Goal: Task Accomplishment & Management: Manage account settings

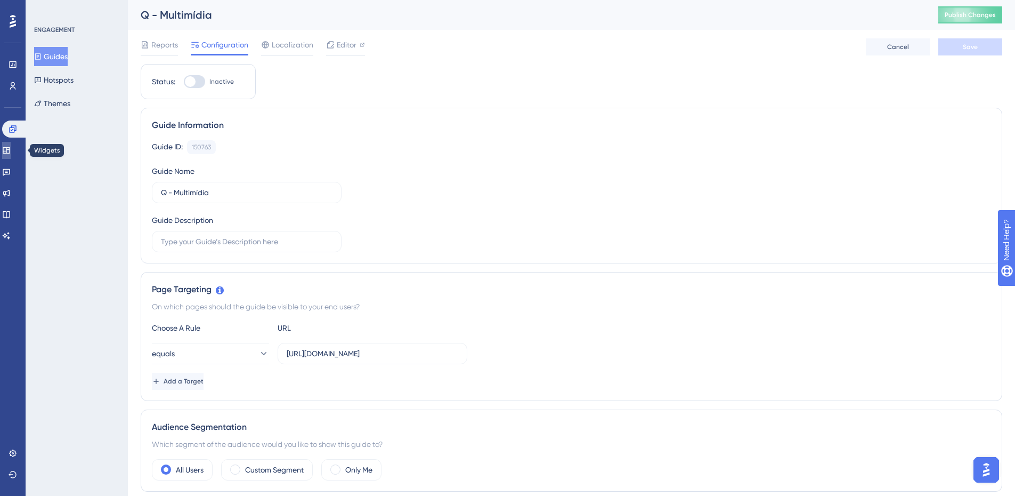
click at [10, 149] on icon at bounding box center [6, 150] width 7 height 6
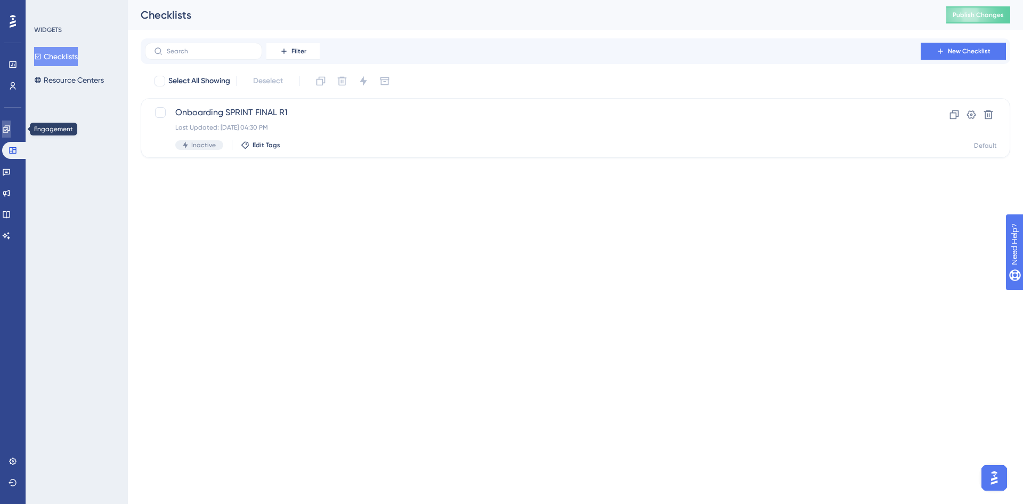
click at [5, 131] on link at bounding box center [6, 128] width 9 height 17
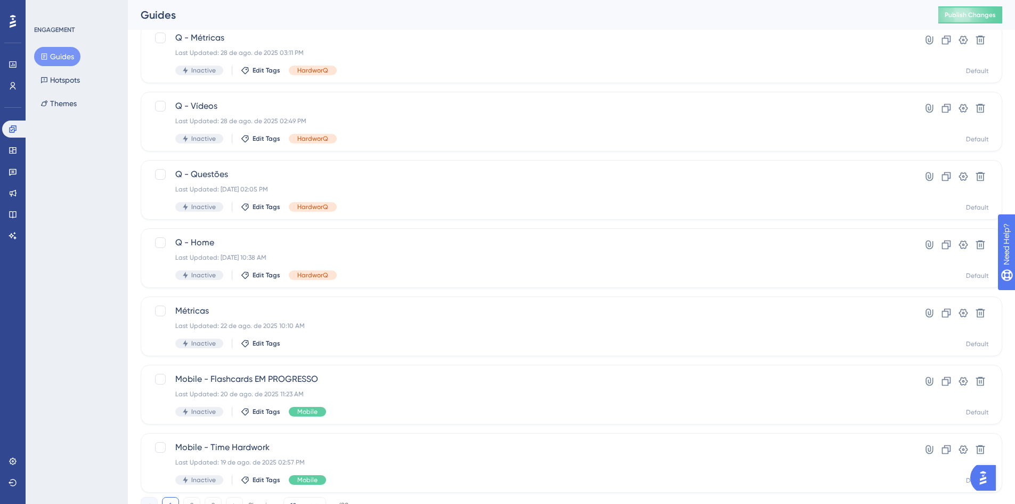
scroll to position [324, 0]
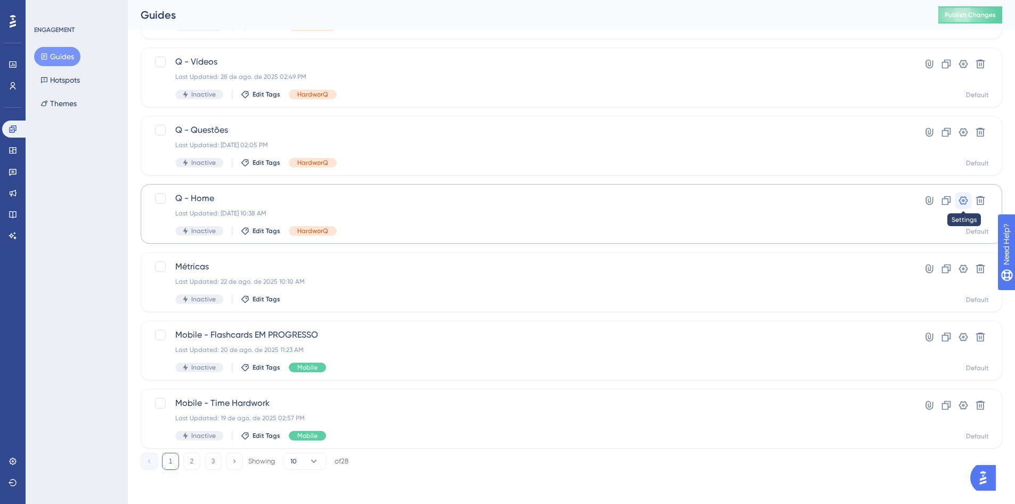
click at [964, 199] on icon at bounding box center [964, 200] width 9 height 9
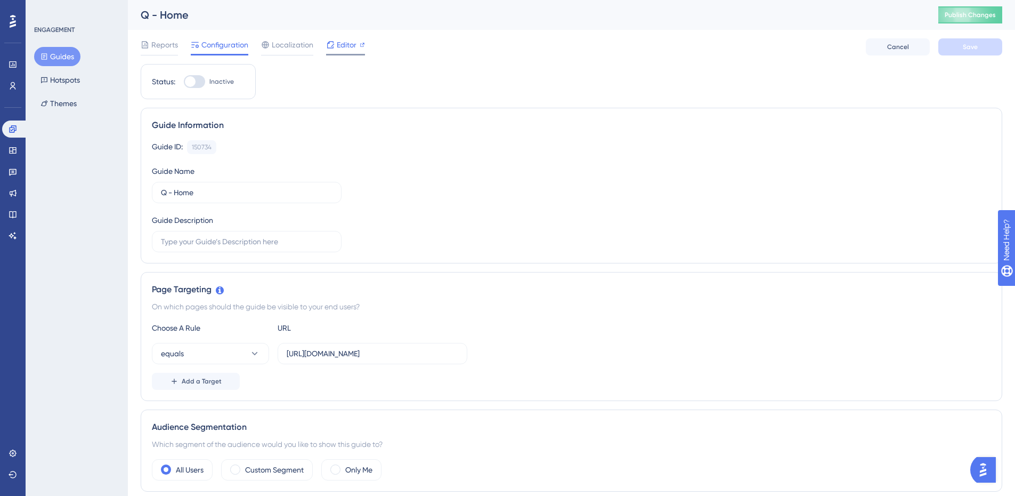
click at [340, 47] on span "Editor" at bounding box center [347, 44] width 20 height 13
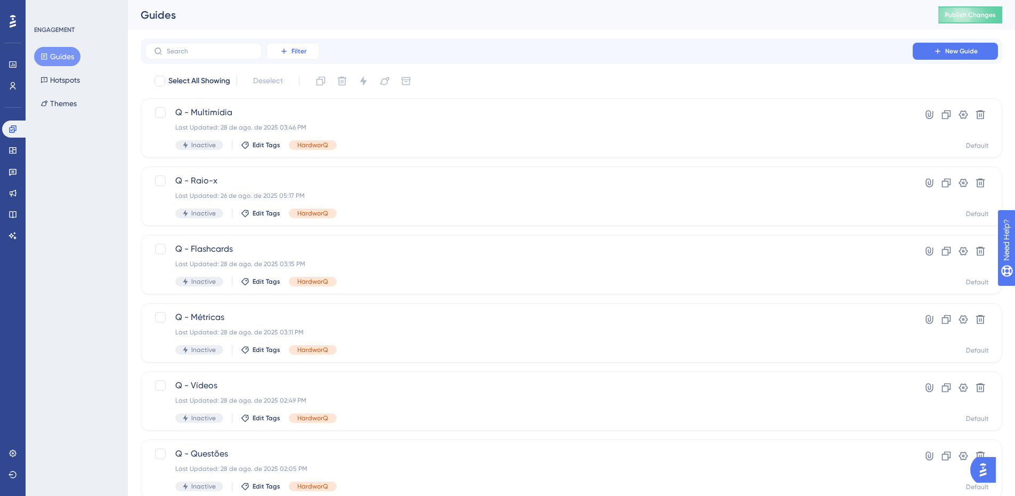
click at [284, 53] on icon at bounding box center [283, 51] width 5 height 5
click at [127, 240] on div "ENGAGEMENT Guides Hotspots Themes" at bounding box center [77, 248] width 102 height 496
click at [0, 0] on div "Performance Users Engagement Widgets Feedback Product Updates Knowledge Base AI…" at bounding box center [0, 0] width 0 height 0
click at [107, 195] on div "ENGAGEMENT Guides Hotspots Themes" at bounding box center [77, 248] width 102 height 496
click at [64, 82] on button "Hotspots" at bounding box center [60, 79] width 52 height 19
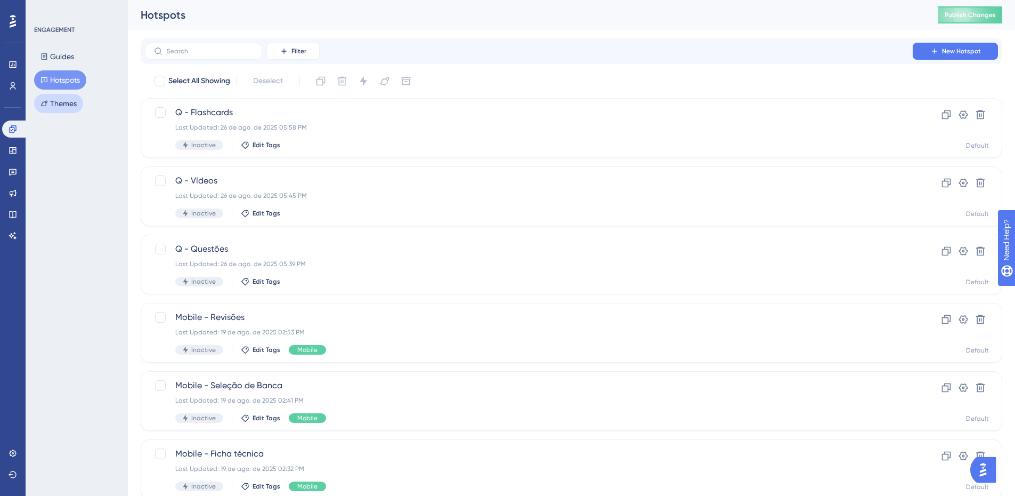
click at [68, 106] on button "Themes" at bounding box center [58, 103] width 49 height 19
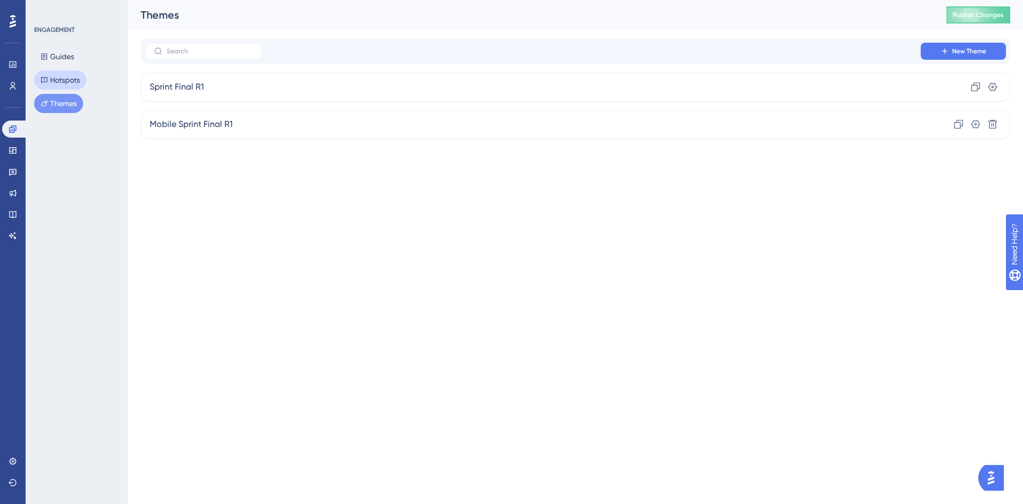
click at [71, 82] on button "Hotspots" at bounding box center [60, 79] width 52 height 19
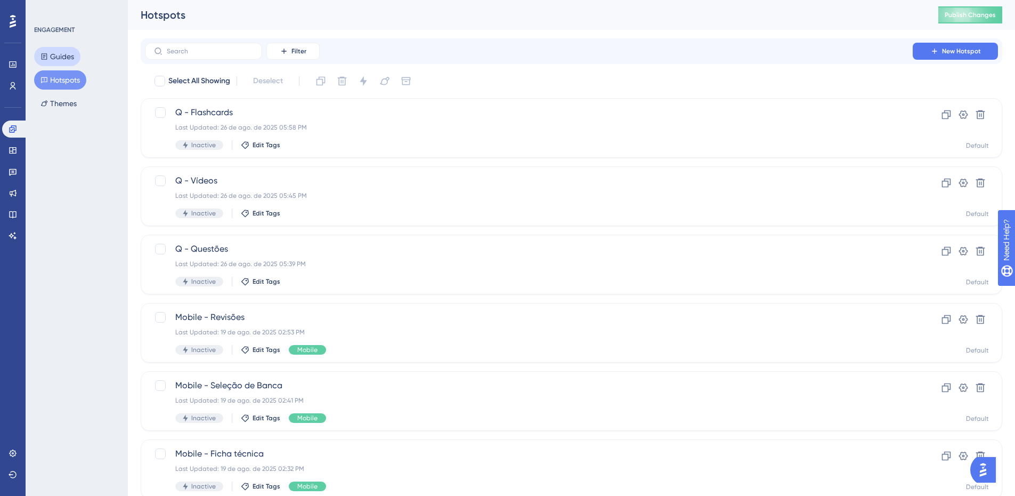
click at [70, 57] on button "Guides" at bounding box center [57, 56] width 46 height 19
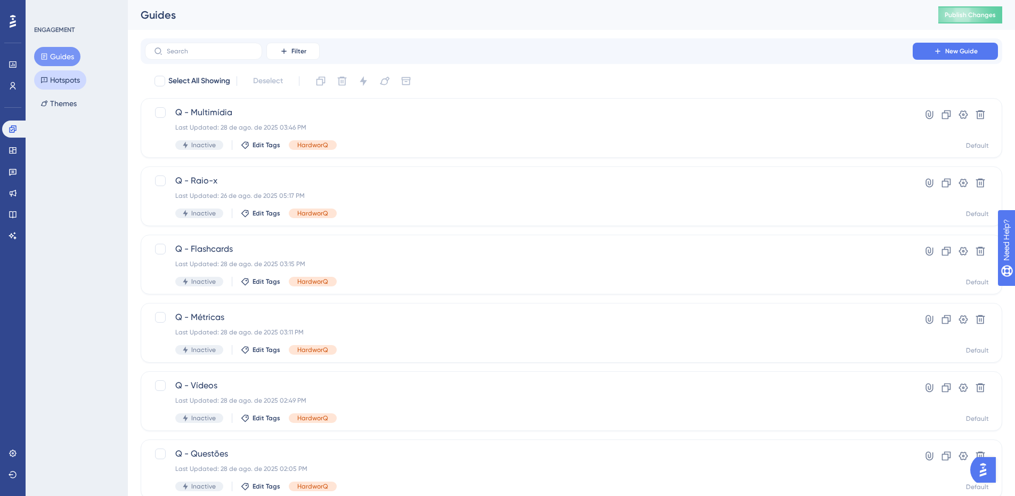
click at [54, 88] on button "Hotspots" at bounding box center [60, 79] width 52 height 19
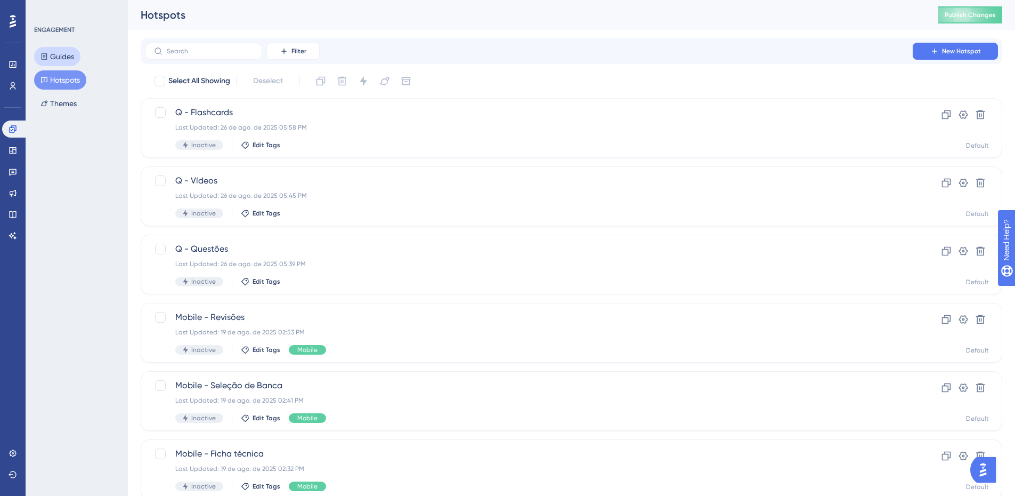
click at [69, 54] on button "Guides" at bounding box center [57, 56] width 46 height 19
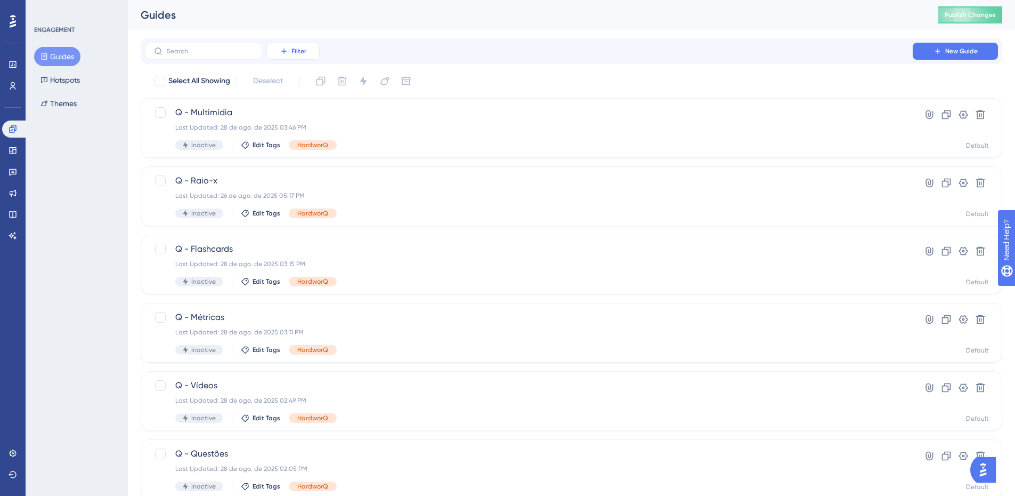
click at [294, 52] on span "Filter" at bounding box center [299, 51] width 15 height 9
click at [352, 39] on div "Filter Tags Tags Segments Segments Containers Containers Status Status Date Cre…" at bounding box center [572, 51] width 862 height 26
click at [304, 45] on button "Filter" at bounding box center [293, 51] width 53 height 17
click at [342, 22] on div "Guides" at bounding box center [526, 14] width 771 height 15
click at [299, 51] on span "Filter" at bounding box center [299, 51] width 15 height 9
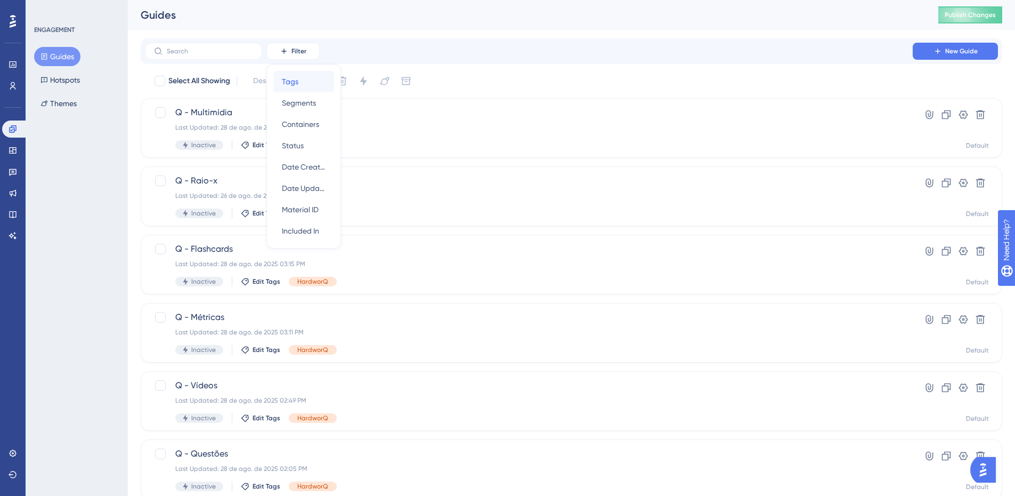
click at [295, 85] on span "Tags" at bounding box center [290, 81] width 17 height 13
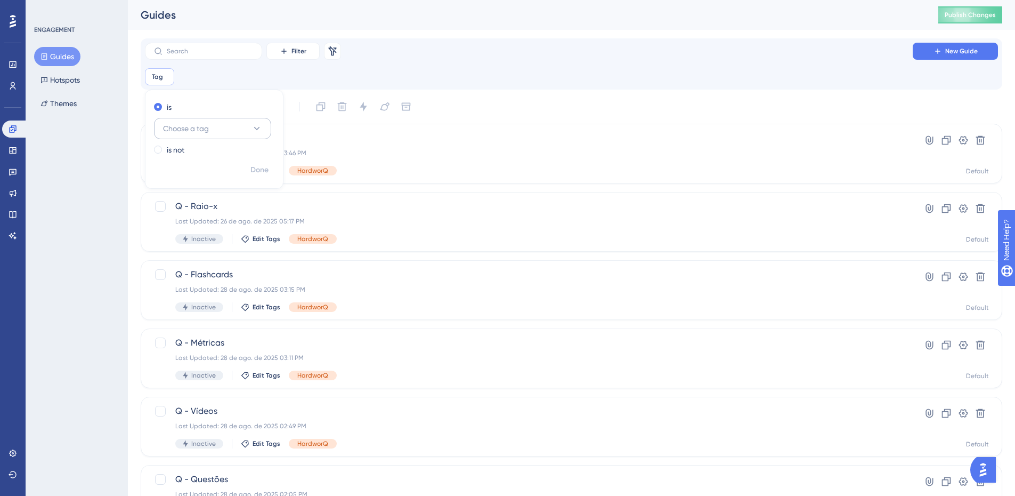
click at [227, 127] on button "Choose a tag" at bounding box center [212, 128] width 117 height 21
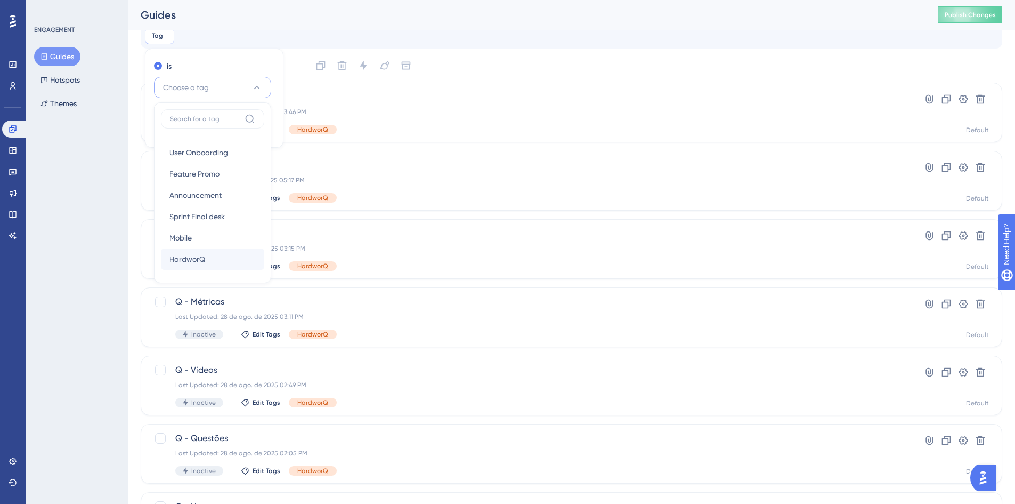
scroll to position [53, 0]
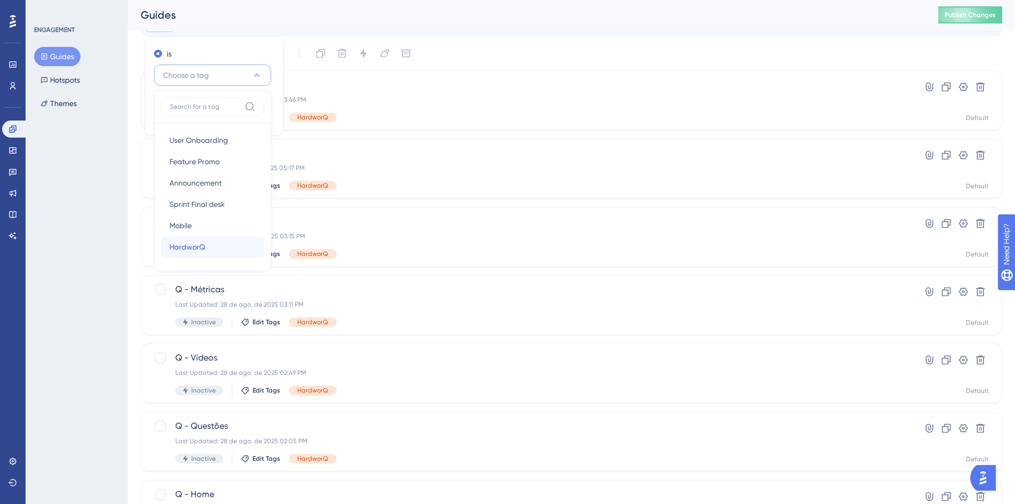
click at [200, 241] on span "HardworQ" at bounding box center [188, 246] width 36 height 13
click at [257, 119] on span "Done" at bounding box center [260, 116] width 18 height 13
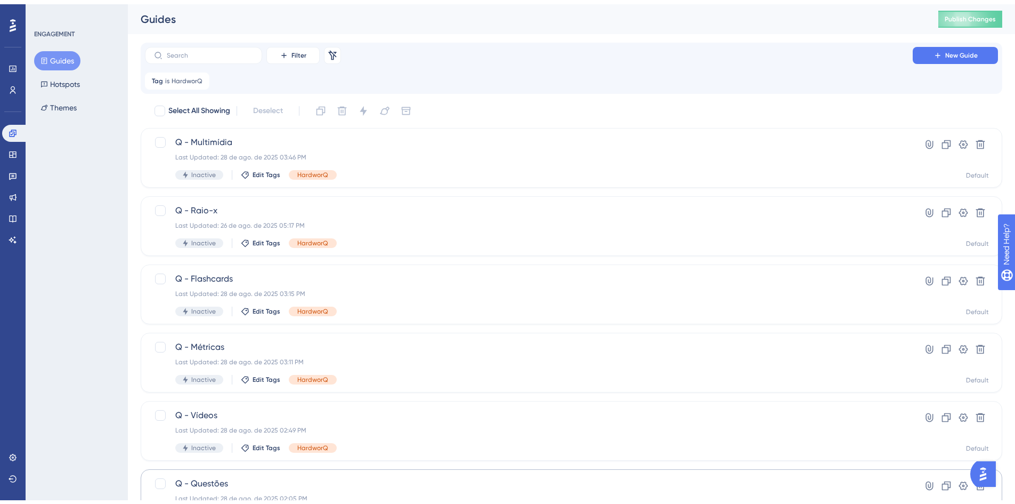
scroll to position [123, 0]
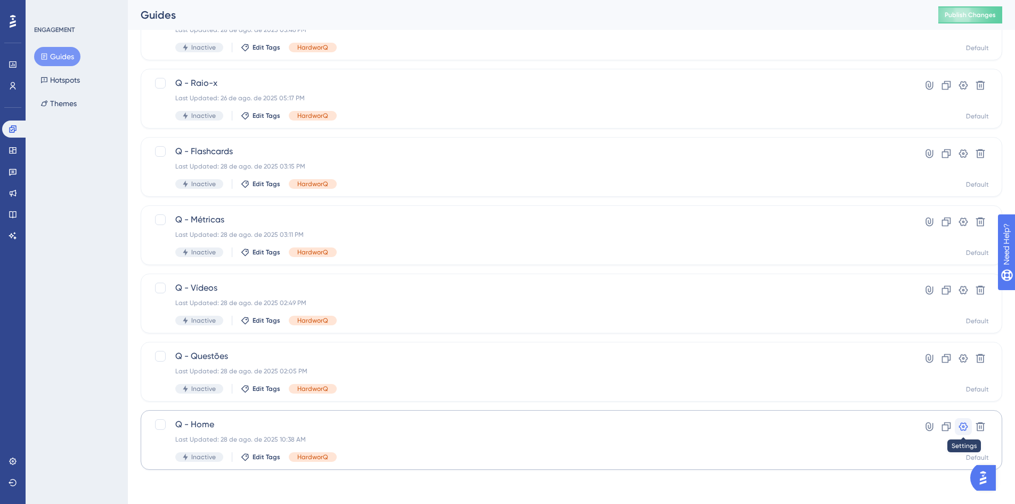
click at [960, 431] on icon at bounding box center [963, 426] width 11 height 11
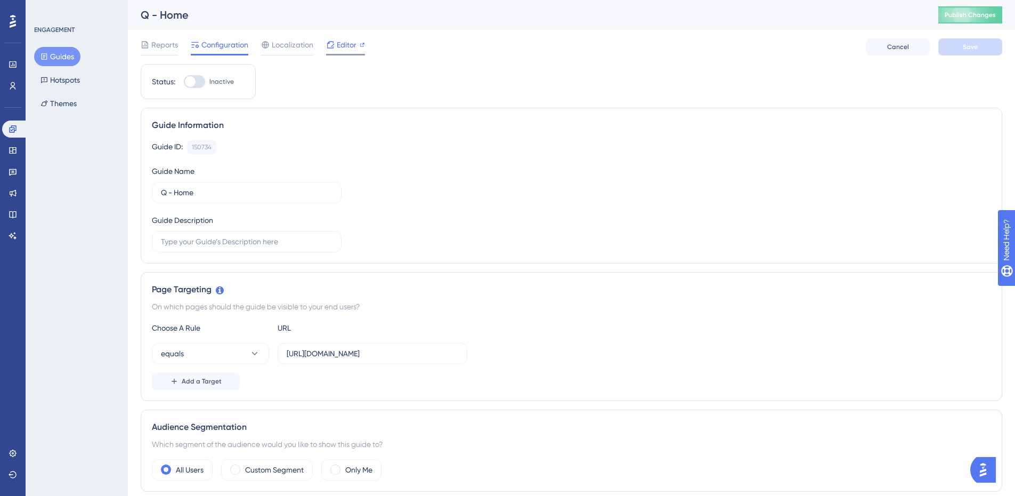
click at [348, 44] on span "Editor" at bounding box center [347, 44] width 20 height 13
click at [12, 453] on icon at bounding box center [13, 453] width 9 height 9
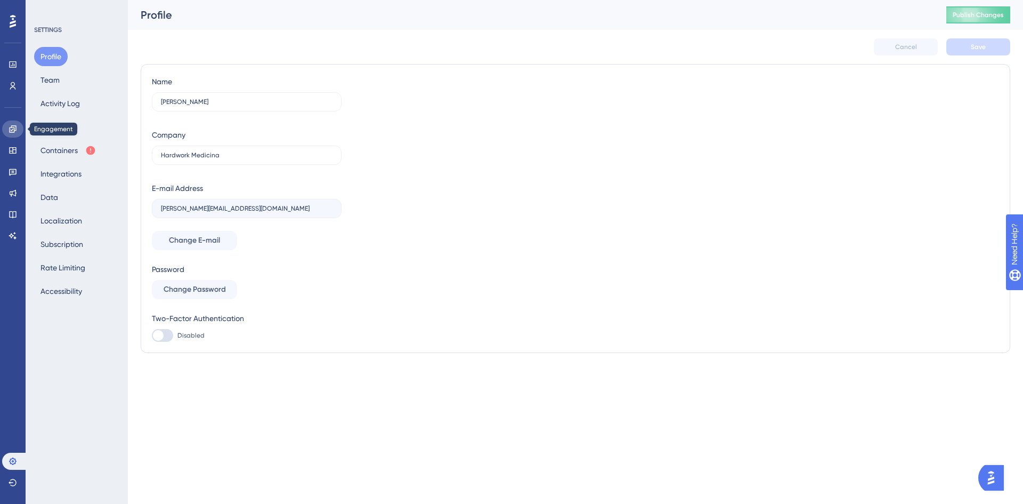
click at [15, 125] on icon at bounding box center [13, 129] width 9 height 9
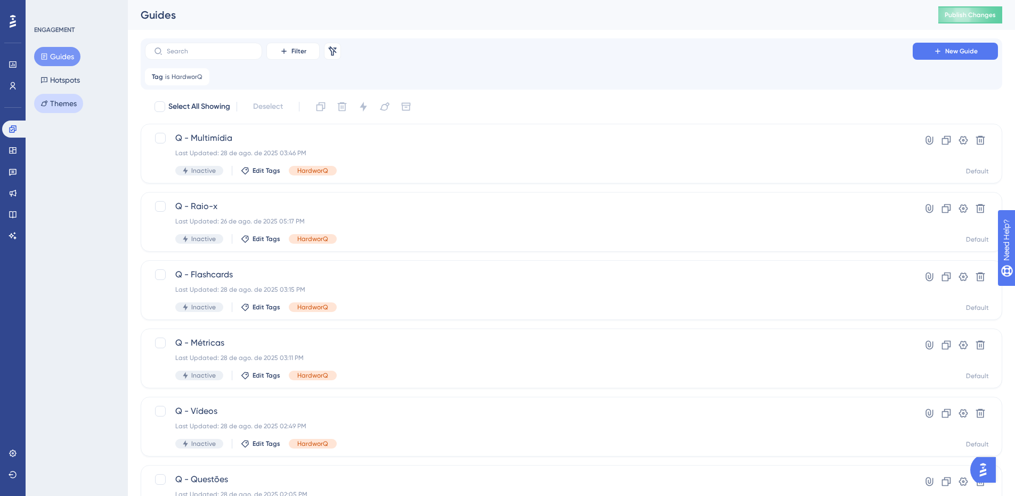
click at [61, 104] on button "Themes" at bounding box center [58, 103] width 49 height 19
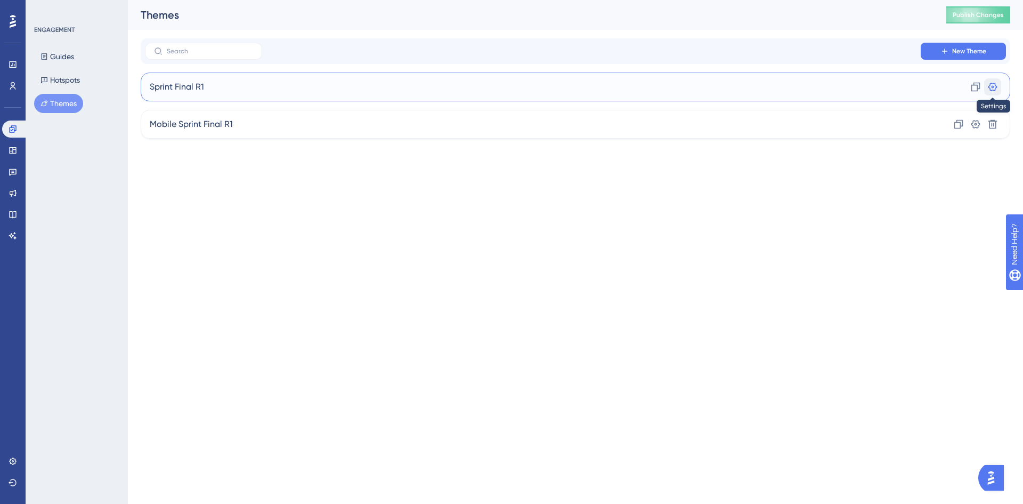
click at [995, 87] on icon at bounding box center [993, 87] width 11 height 11
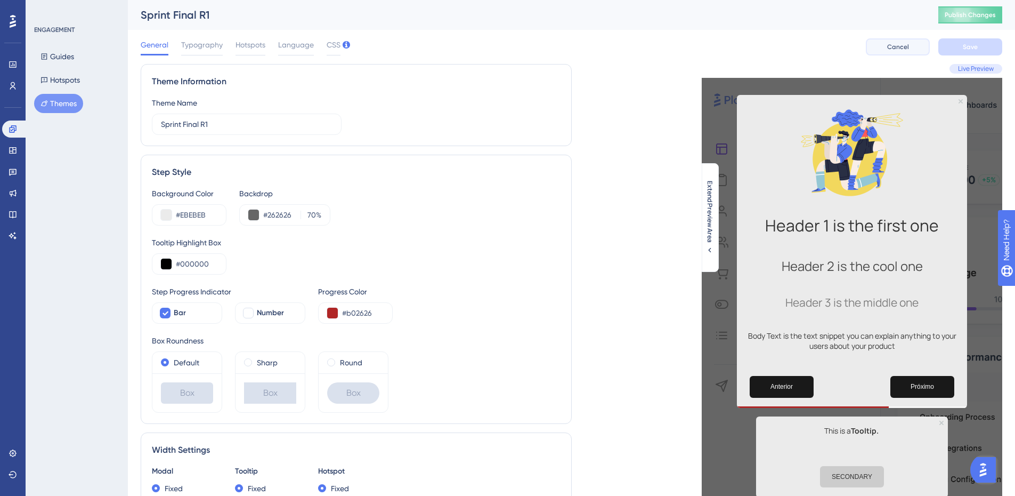
click at [891, 45] on span "Cancel" at bounding box center [899, 47] width 22 height 9
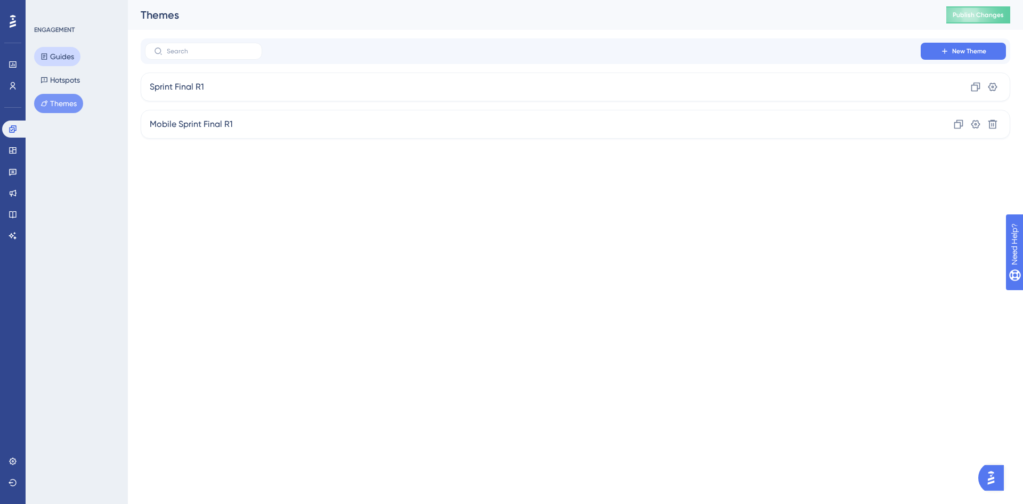
click at [72, 60] on button "Guides" at bounding box center [57, 56] width 46 height 19
